Goal: Find contact information: Find contact information

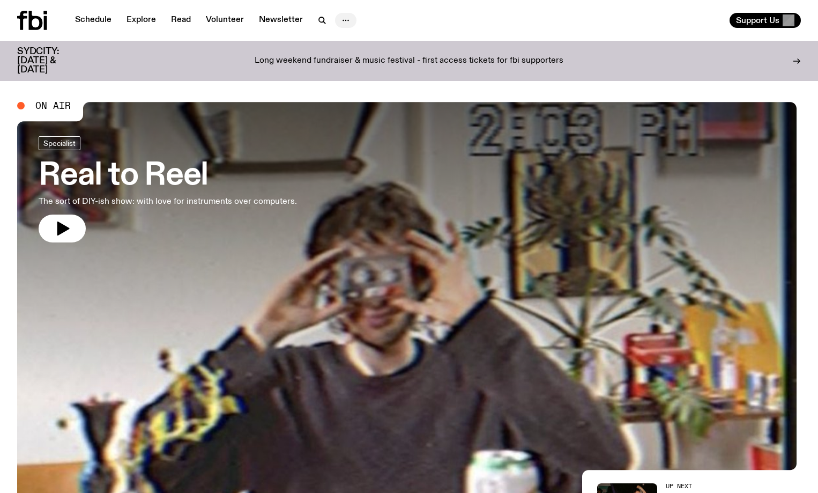
click at [346, 17] on icon "button" at bounding box center [345, 20] width 13 height 13
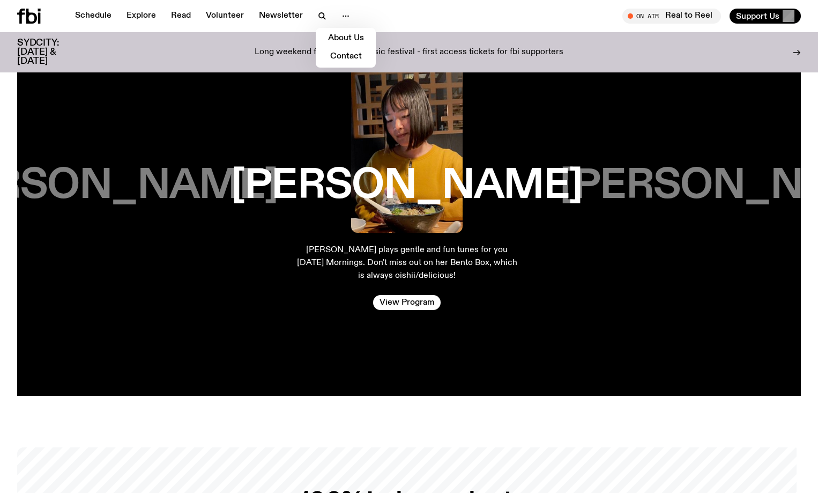
scroll to position [2331, 0]
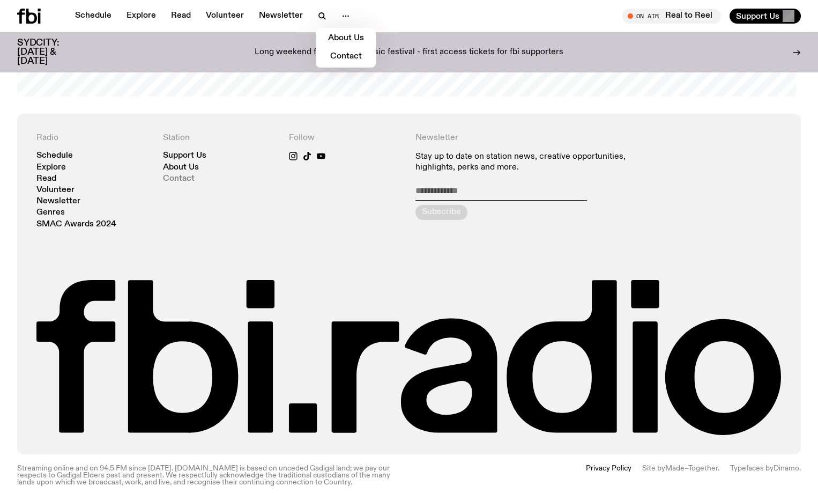
click at [181, 175] on link "Contact" at bounding box center [179, 179] width 32 height 8
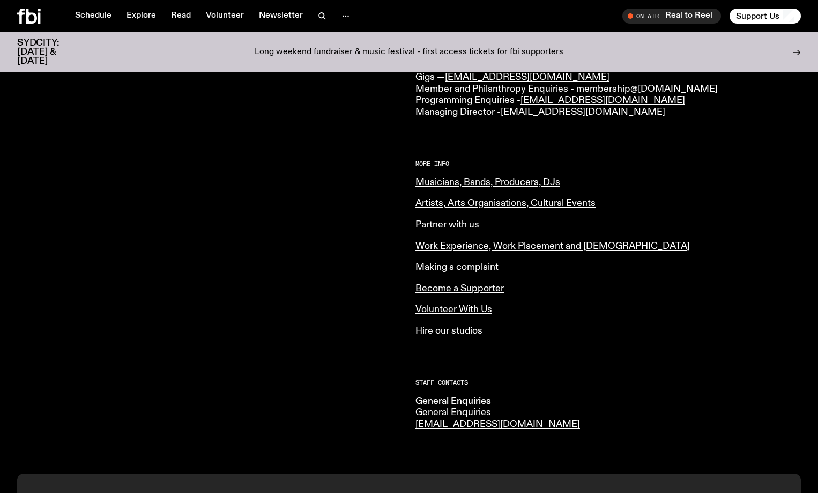
scroll to position [159, 0]
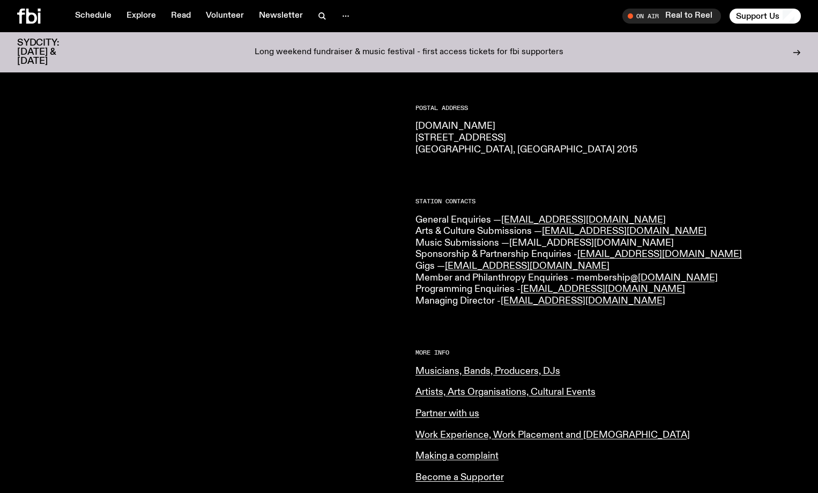
click at [541, 242] on link "[EMAIL_ADDRESS][DOMAIN_NAME]" at bounding box center [591, 243] width 165 height 10
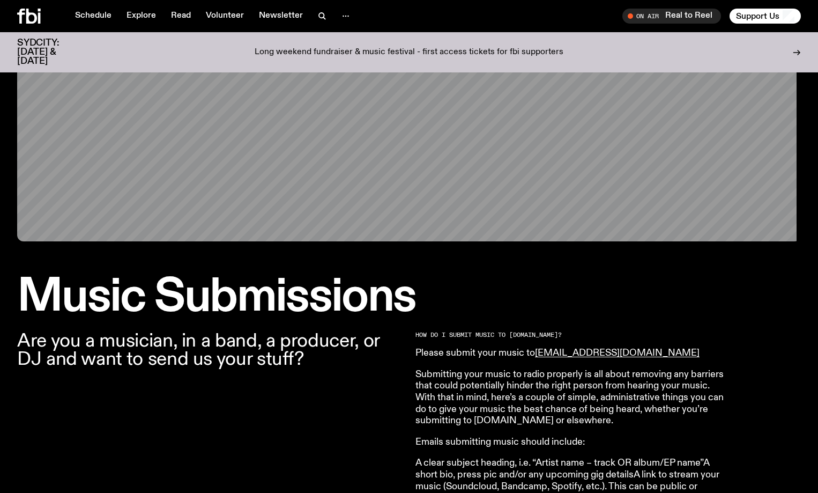
scroll to position [210, 0]
